Goal: Entertainment & Leisure: Consume media (video, audio)

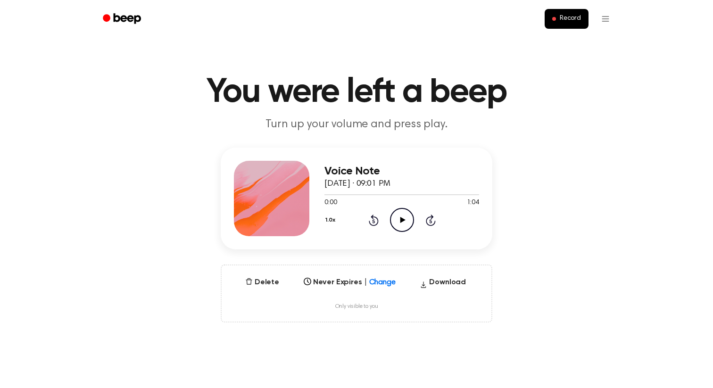
click at [396, 215] on icon "Play Audio" at bounding box center [402, 220] width 24 height 24
click at [414, 217] on div "1.0x Rewind 5 seconds Play Audio Skip 5 seconds" at bounding box center [401, 220] width 155 height 24
click at [396, 220] on icon "Play Audio" at bounding box center [402, 220] width 24 height 24
click at [398, 225] on icon "Play Audio" at bounding box center [402, 220] width 24 height 24
click at [404, 223] on icon "Play Audio" at bounding box center [402, 220] width 24 height 24
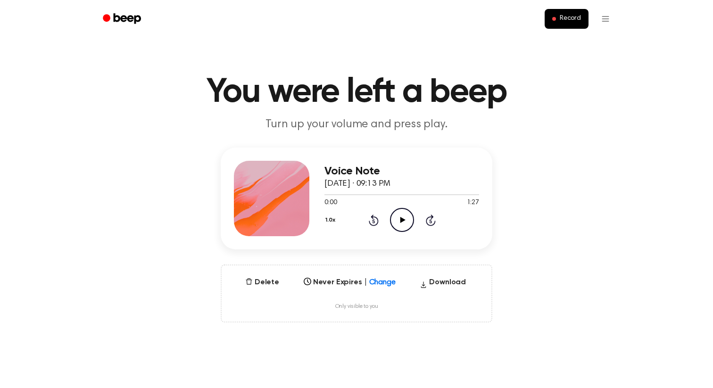
click at [397, 222] on icon "Play Audio" at bounding box center [402, 220] width 24 height 24
click at [404, 222] on icon "Play Audio" at bounding box center [402, 220] width 24 height 24
click at [407, 216] on icon "Play Audio" at bounding box center [402, 220] width 24 height 24
click at [403, 216] on icon "Play Audio" at bounding box center [402, 220] width 24 height 24
click at [399, 220] on icon "Play Audio" at bounding box center [402, 220] width 24 height 24
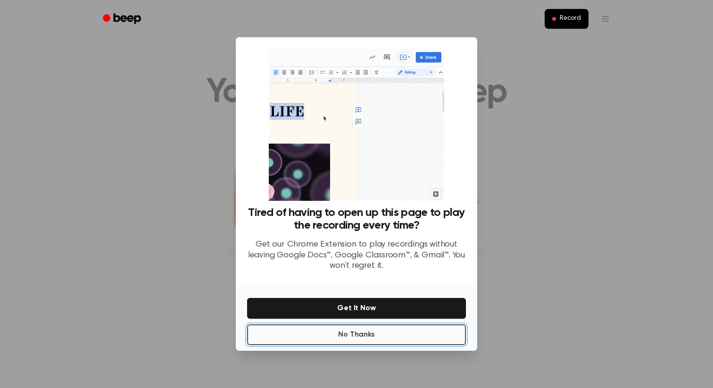
click at [395, 335] on button "No Thanks" at bounding box center [356, 334] width 219 height 21
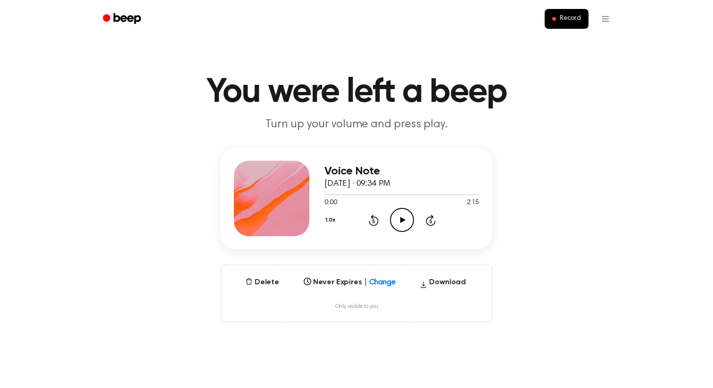
click at [404, 214] on icon "Play Audio" at bounding box center [402, 220] width 24 height 24
click at [407, 215] on icon "Play Audio" at bounding box center [402, 220] width 24 height 24
drag, startPoint x: 358, startPoint y: 194, endPoint x: 323, endPoint y: 195, distance: 34.9
click at [323, 195] on div "Voice Note [DATE] · 09:42 PM 0:24 1:43 Your browser does not support the [objec…" at bounding box center [356, 199] width 271 height 102
drag, startPoint x: 358, startPoint y: 195, endPoint x: 338, endPoint y: 195, distance: 19.8
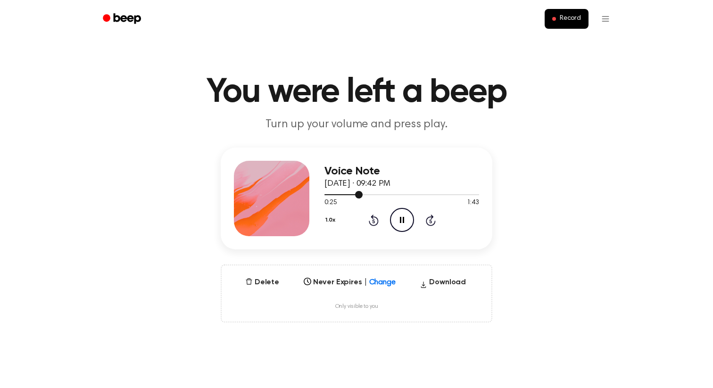
click at [338, 195] on div at bounding box center [401, 194] width 155 height 8
click at [325, 195] on div at bounding box center [401, 194] width 155 height 8
click at [388, 195] on div at bounding box center [401, 194] width 155 height 1
click at [402, 217] on icon "Play Audio" at bounding box center [402, 220] width 24 height 24
